Goal: Task Accomplishment & Management: Manage account settings

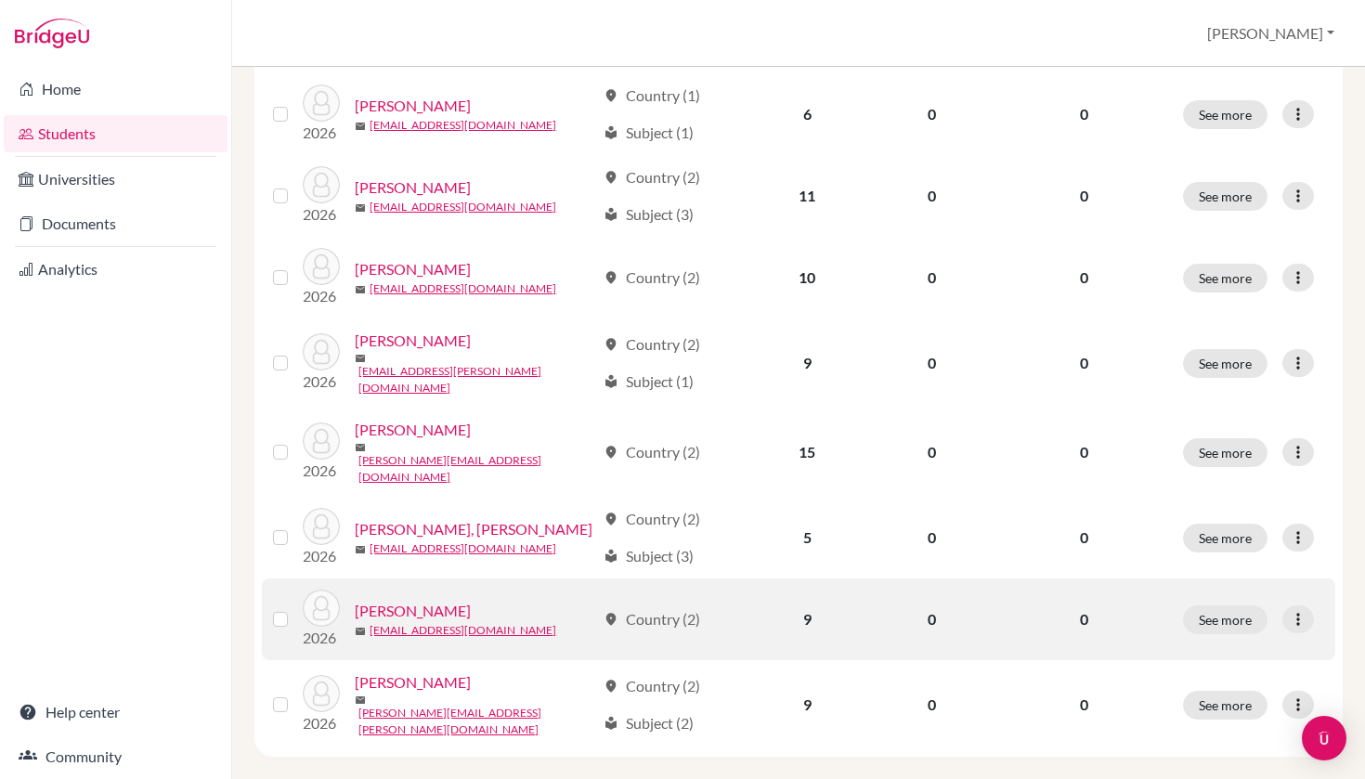
click at [426, 600] on link "[PERSON_NAME]" at bounding box center [413, 611] width 116 height 22
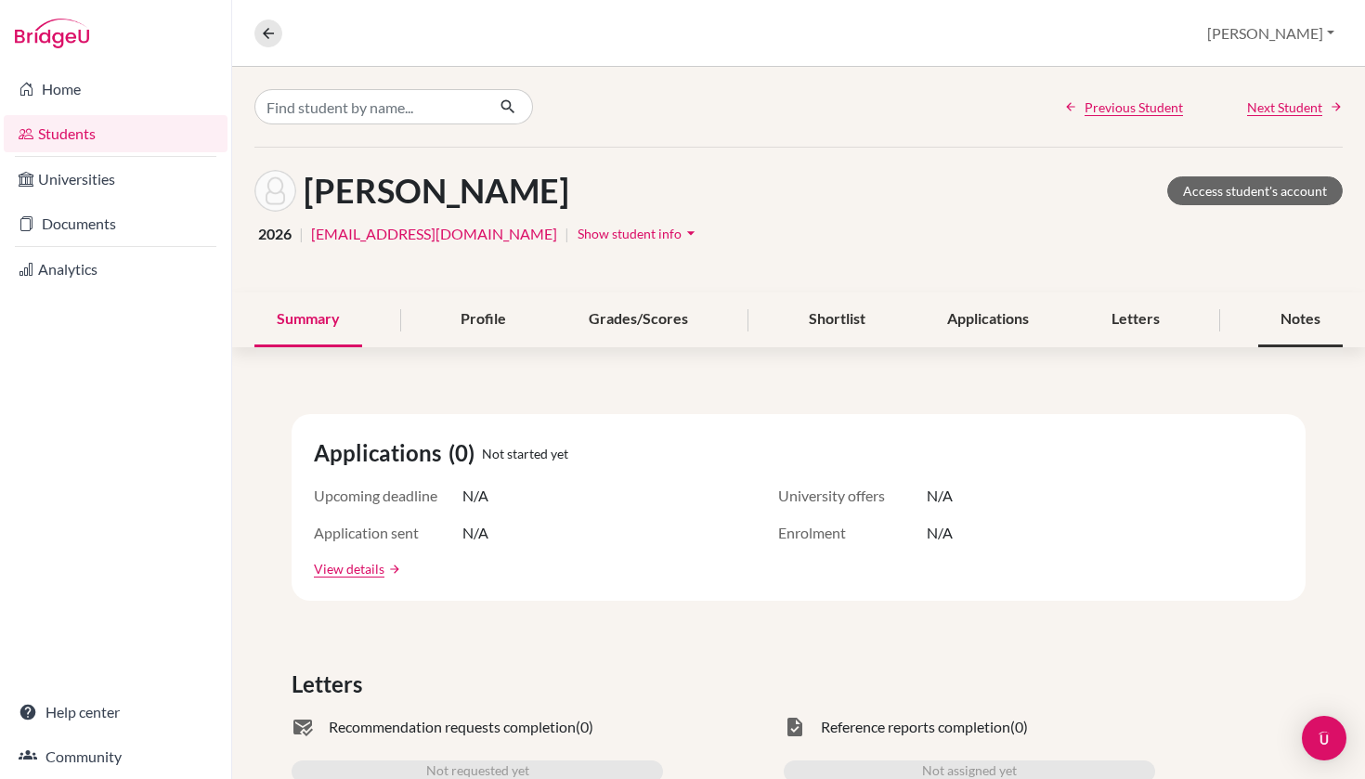
click at [1315, 332] on div "Notes" at bounding box center [1300, 319] width 84 height 55
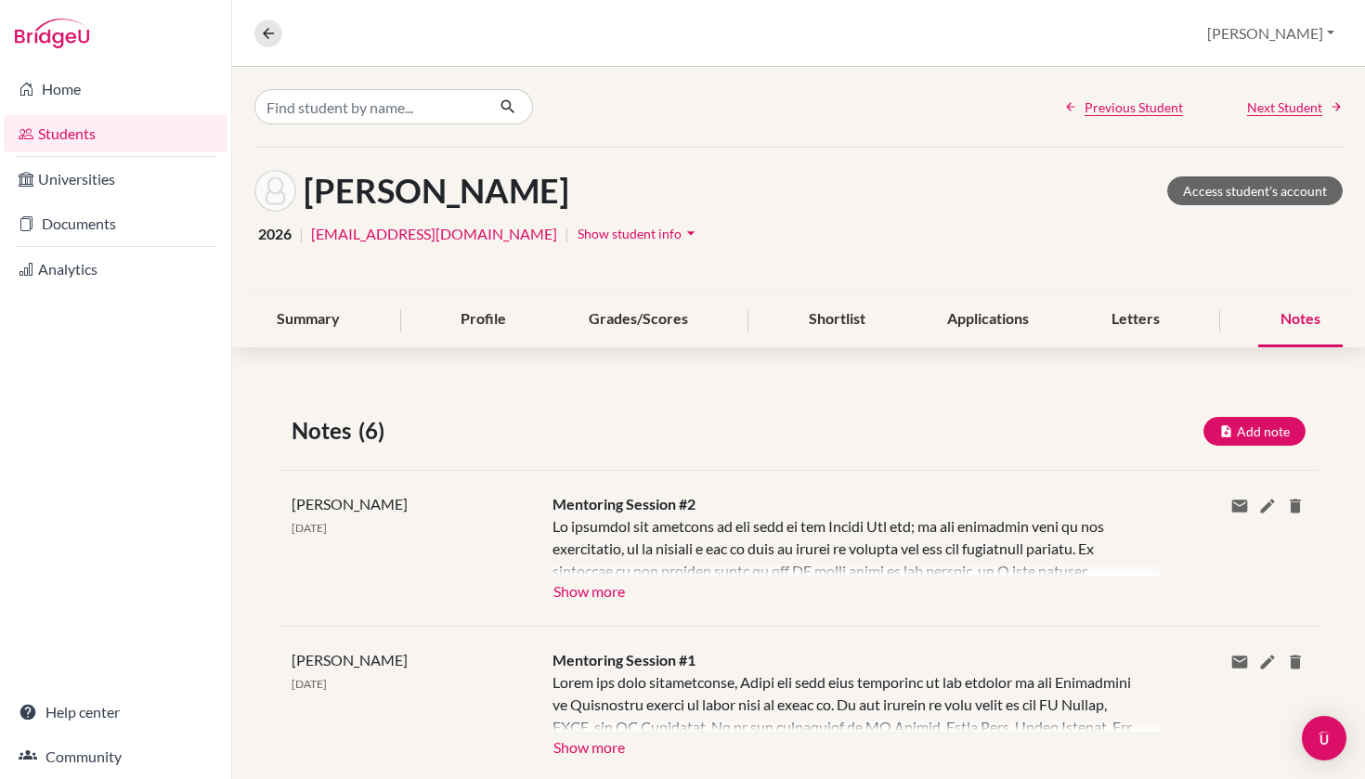
click at [608, 587] on button "Show more" at bounding box center [588, 590] width 73 height 28
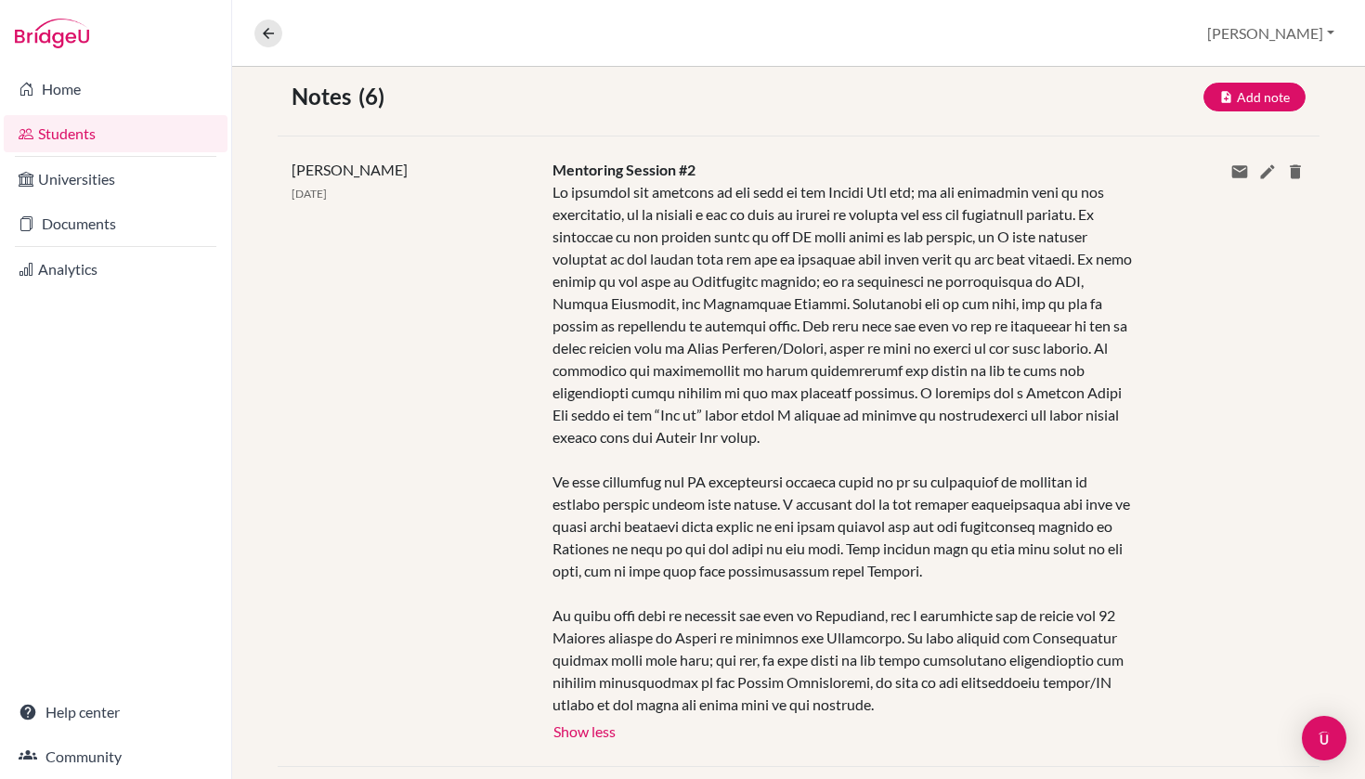
scroll to position [342, 0]
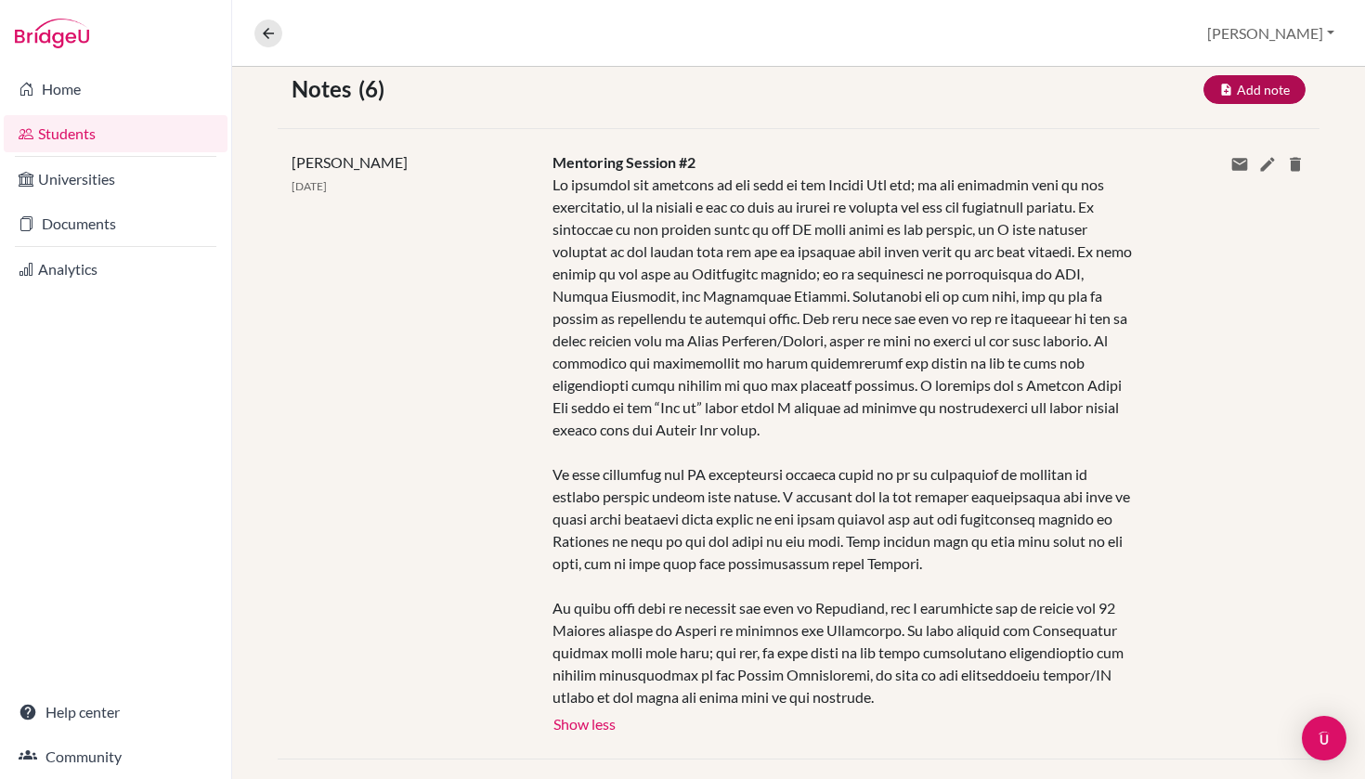
click at [1276, 95] on button "Add note" at bounding box center [1254, 89] width 102 height 29
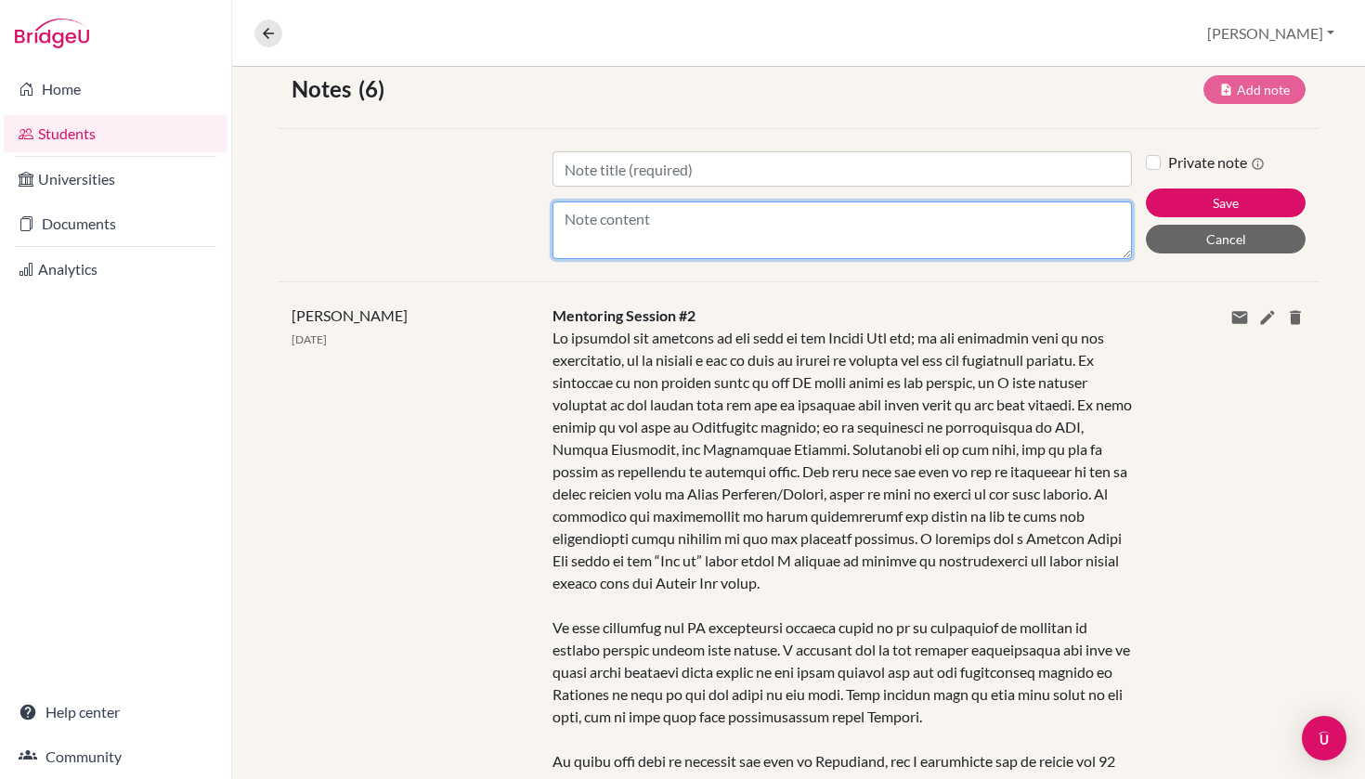
click at [903, 247] on textarea "Content" at bounding box center [842, 230] width 580 height 58
paste textarea "Lorem ipsu do sit ametcon adip elitseddoei temporin ut lab Etdolo Mag aliqu. En…"
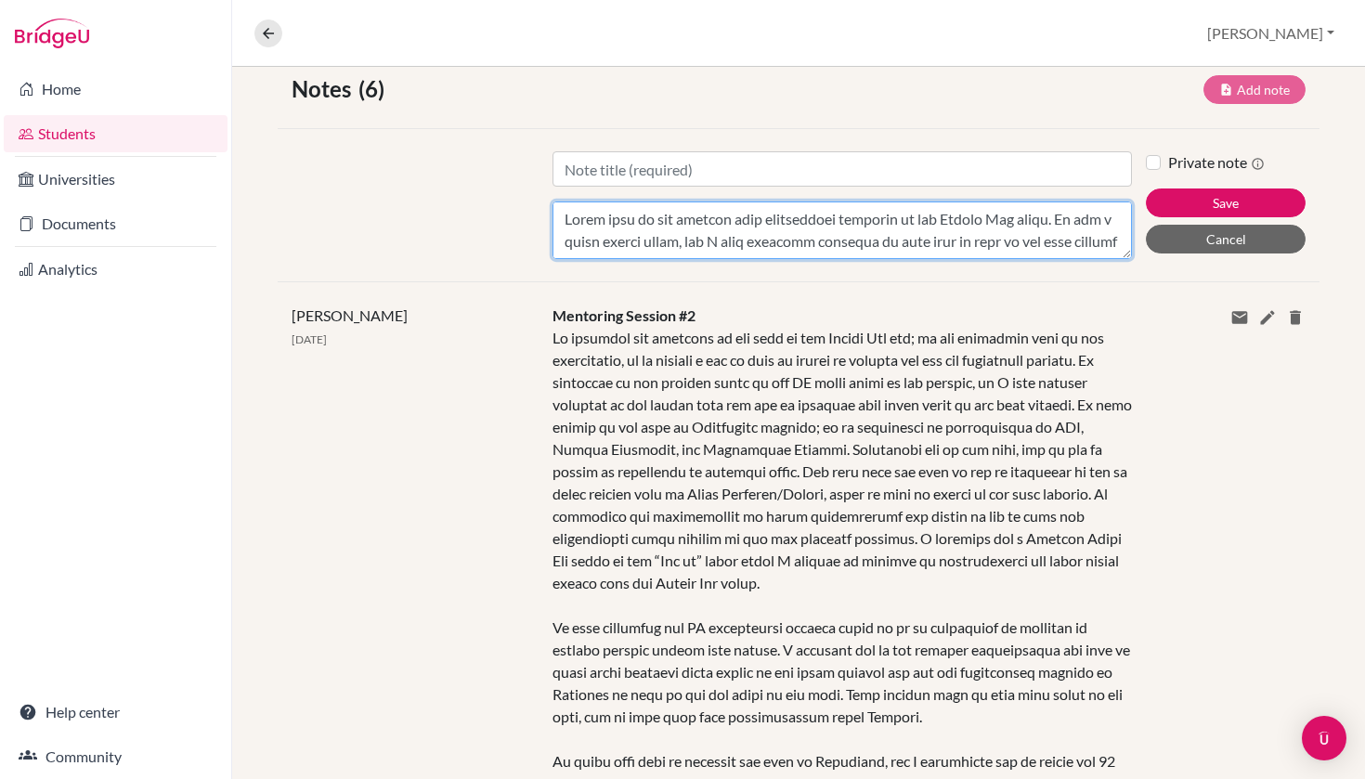
scroll to position [334, 0]
type textarea "Lorem ipsu do sit ametcon adip elitseddoei temporin ut lab Etdolo Mag aliqu. En…"
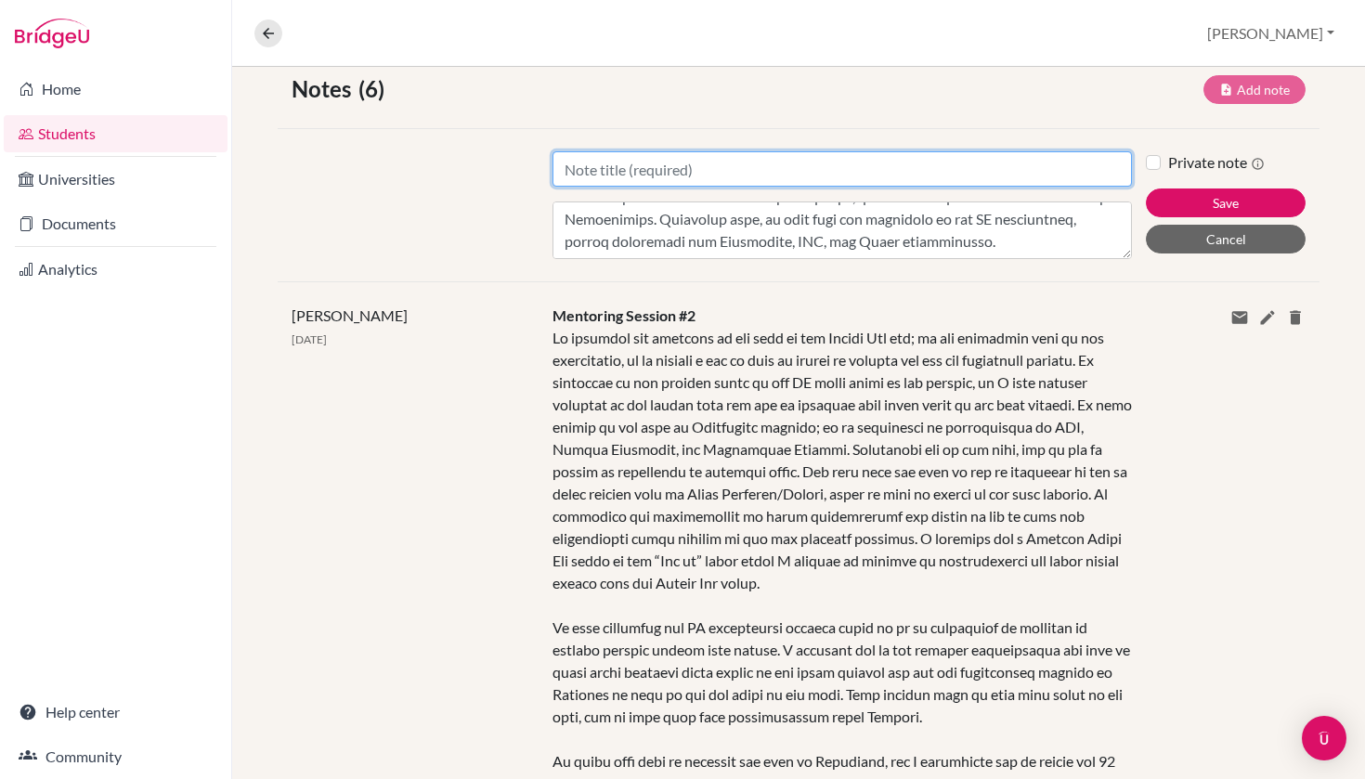
click at [811, 167] on input "Title" at bounding box center [842, 168] width 580 height 35
type input "Mentoring Session #3"
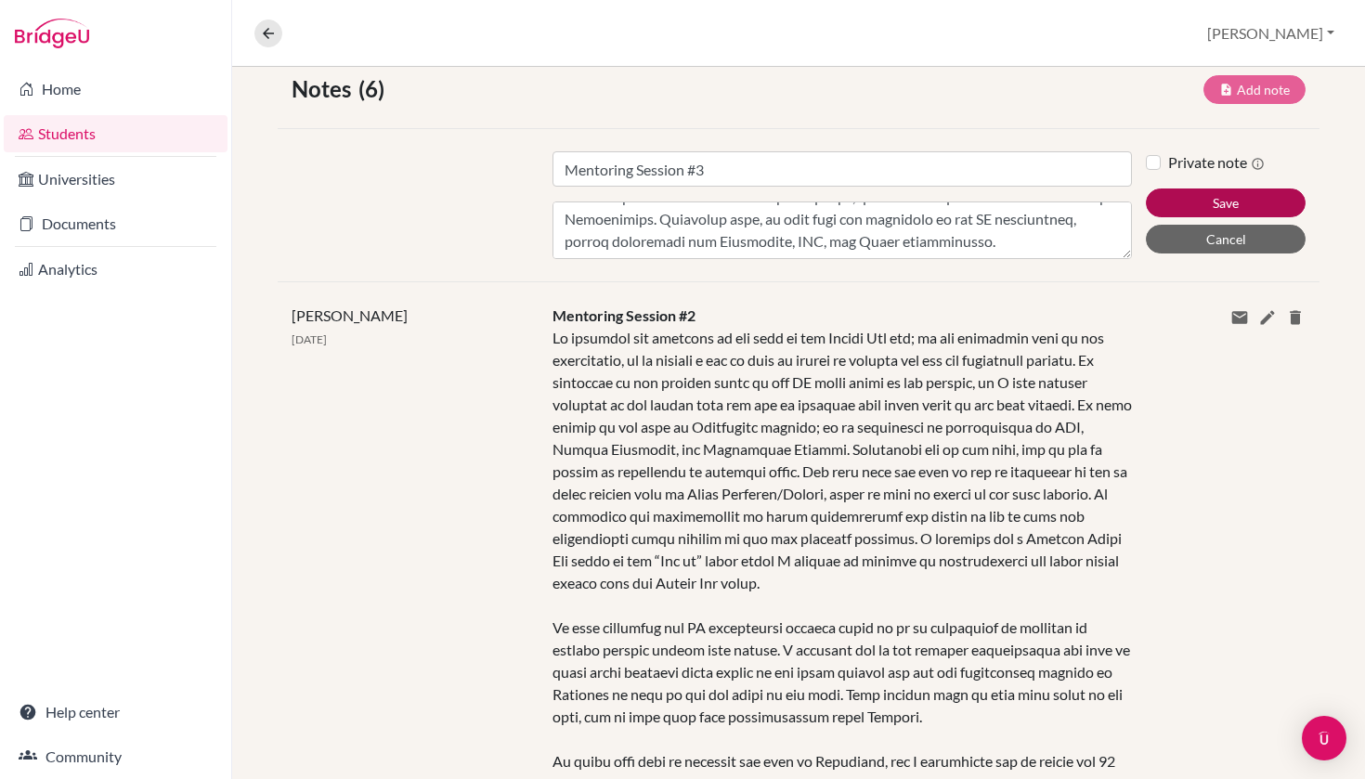
click at [1203, 200] on button "Save" at bounding box center [1226, 202] width 160 height 29
